Goal: Transaction & Acquisition: Subscribe to service/newsletter

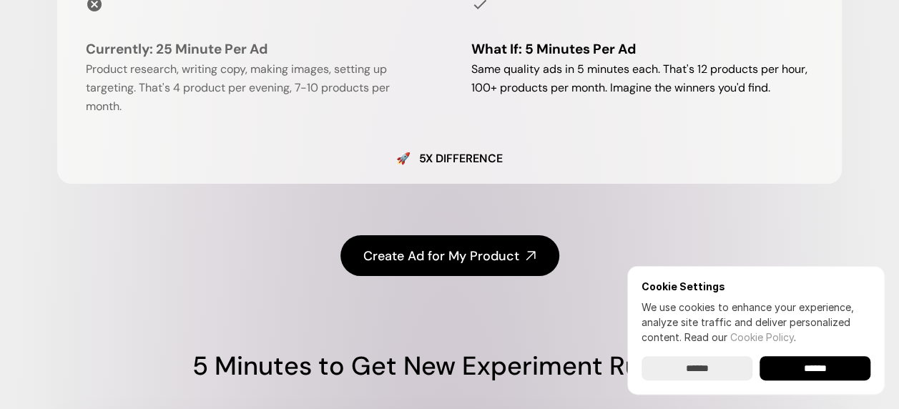
scroll to position [1327, 0]
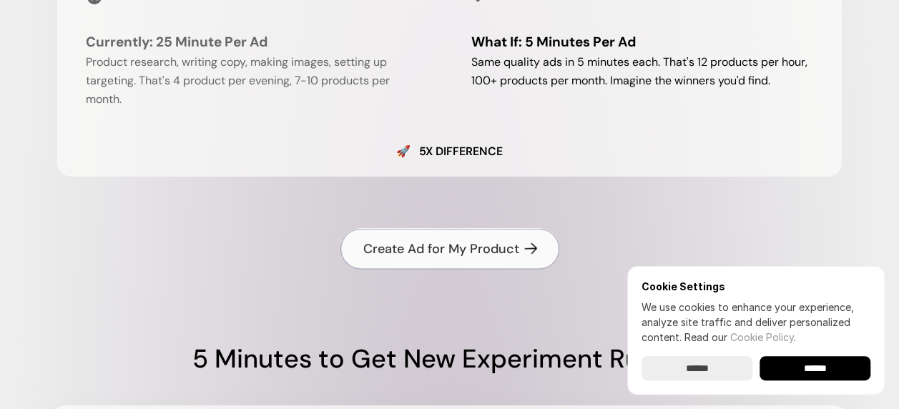
click at [433, 247] on h4 "Create Ad for My Product" at bounding box center [441, 249] width 156 height 18
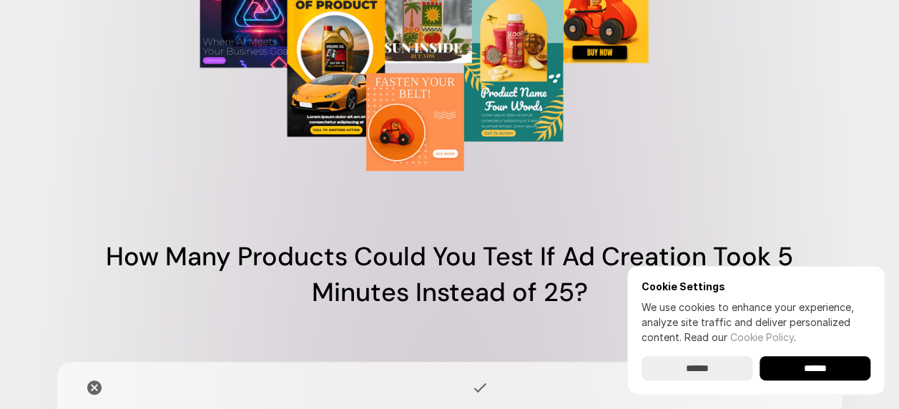
scroll to position [0, 0]
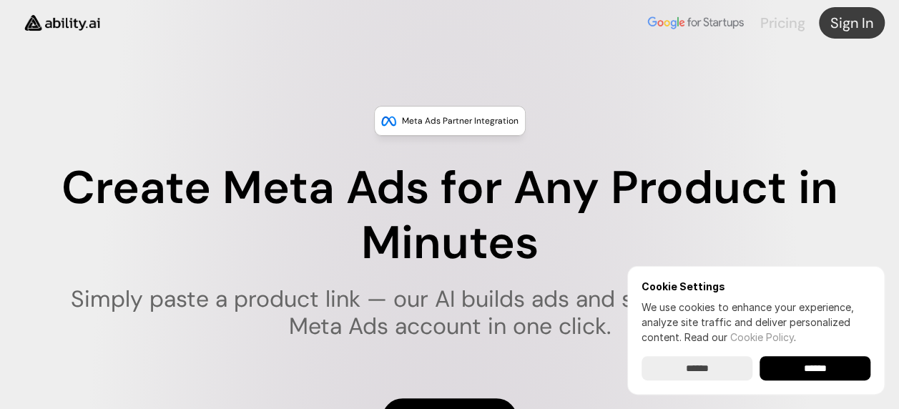
click at [777, 27] on link "Pricing" at bounding box center [782, 23] width 44 height 19
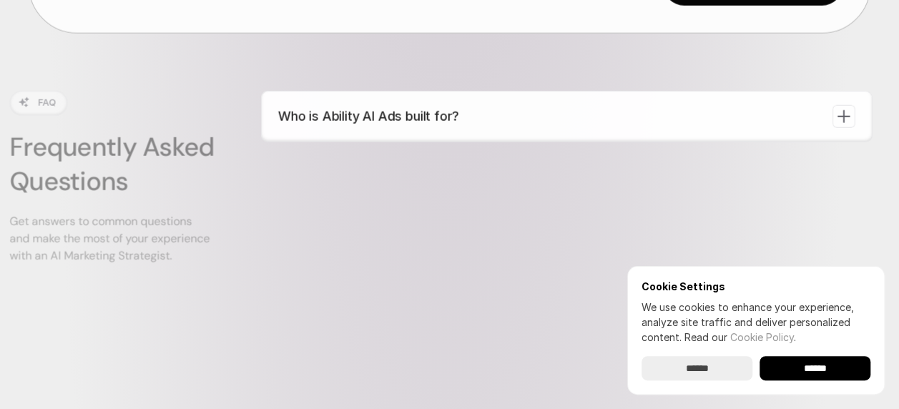
scroll to position [4604, 0]
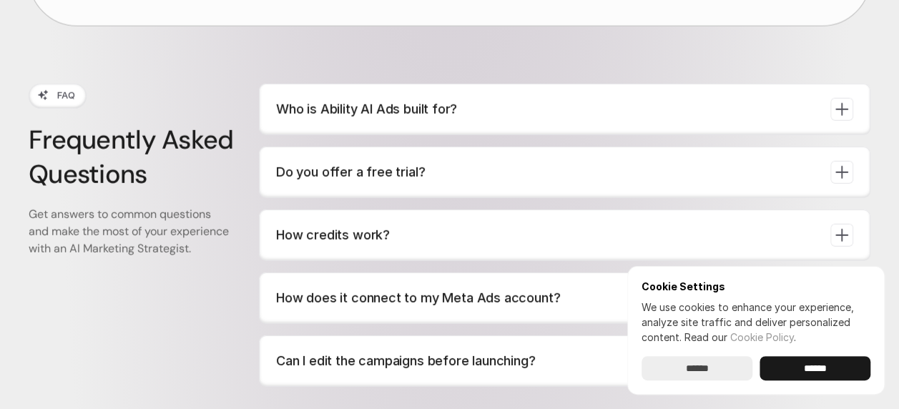
click at [815, 369] on input "******" at bounding box center [814, 368] width 111 height 24
